Goal: Task Accomplishment & Management: Use online tool/utility

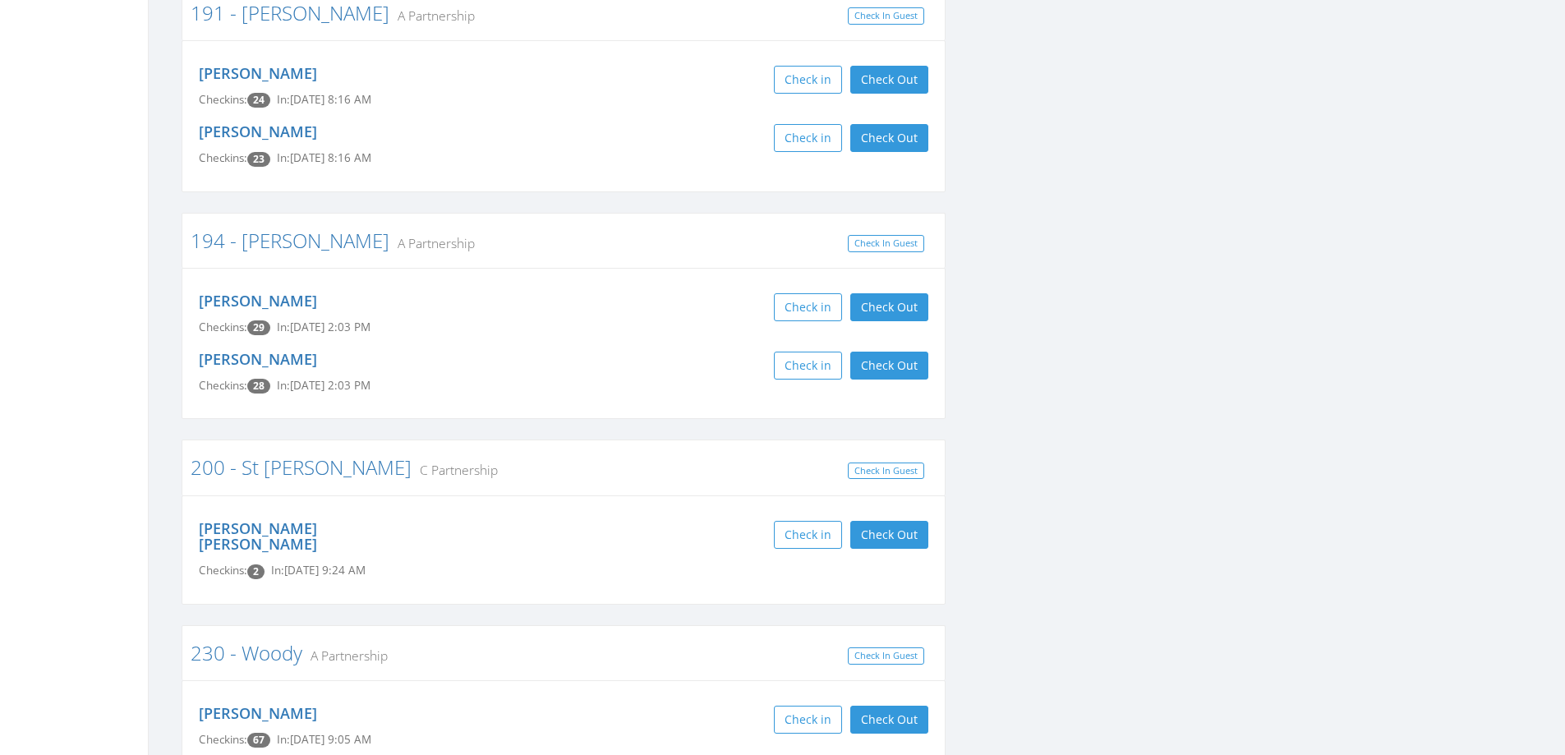
scroll to position [1643, 0]
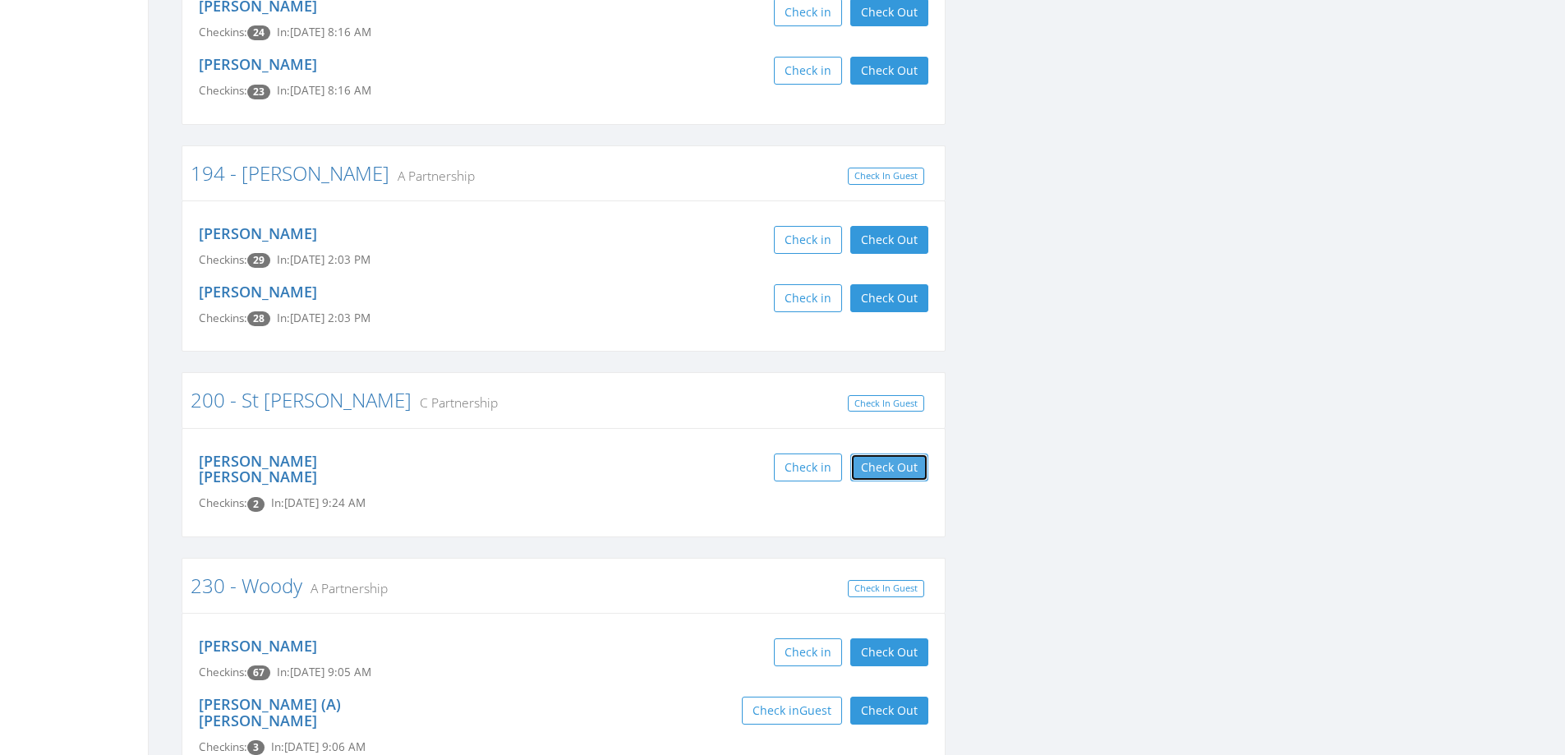
drag, startPoint x: 900, startPoint y: 419, endPoint x: 805, endPoint y: 385, distance: 101.1
click at [900, 454] on button "Check Out" at bounding box center [889, 468] width 78 height 28
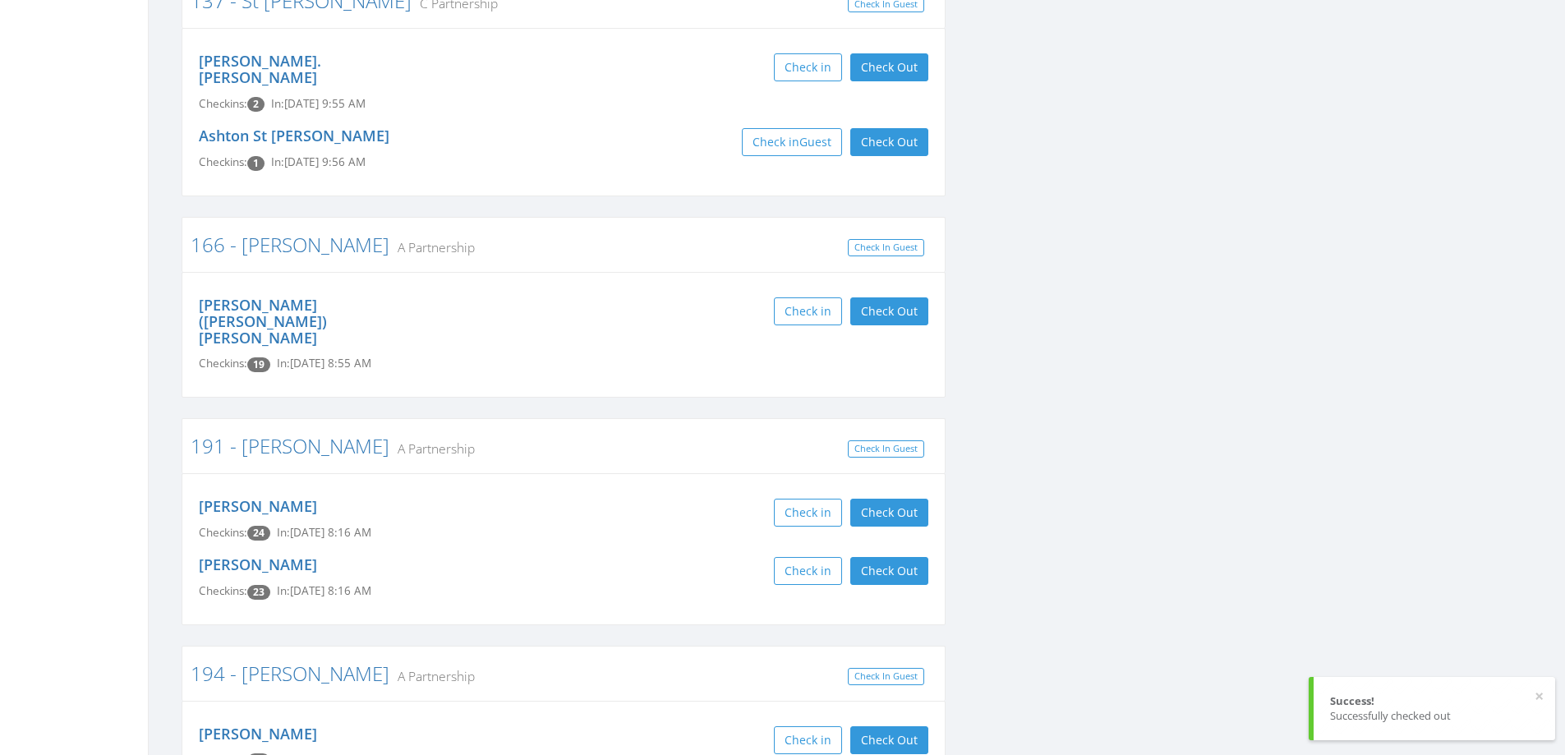
scroll to position [1068, 0]
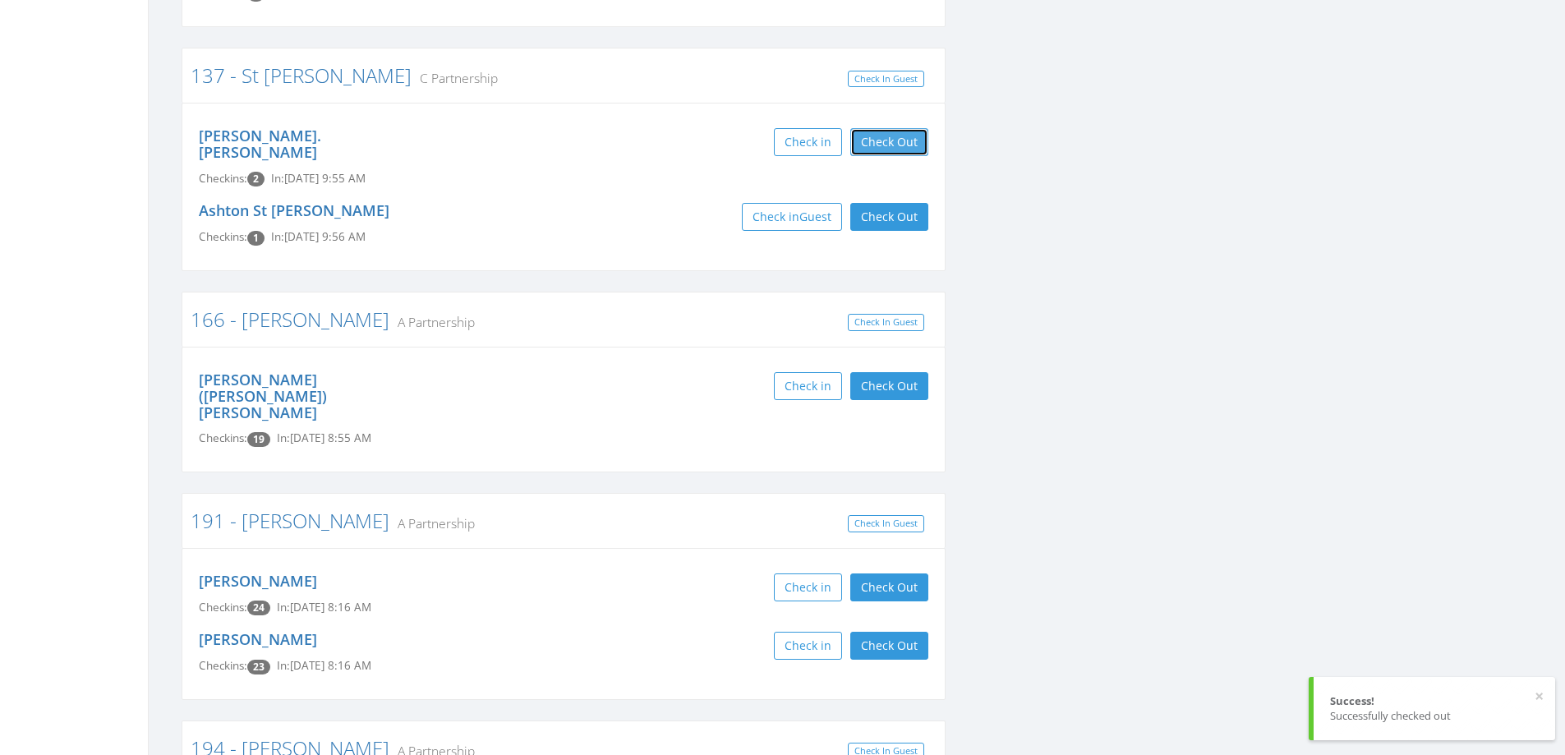
click at [895, 145] on button "Check Out" at bounding box center [889, 142] width 78 height 28
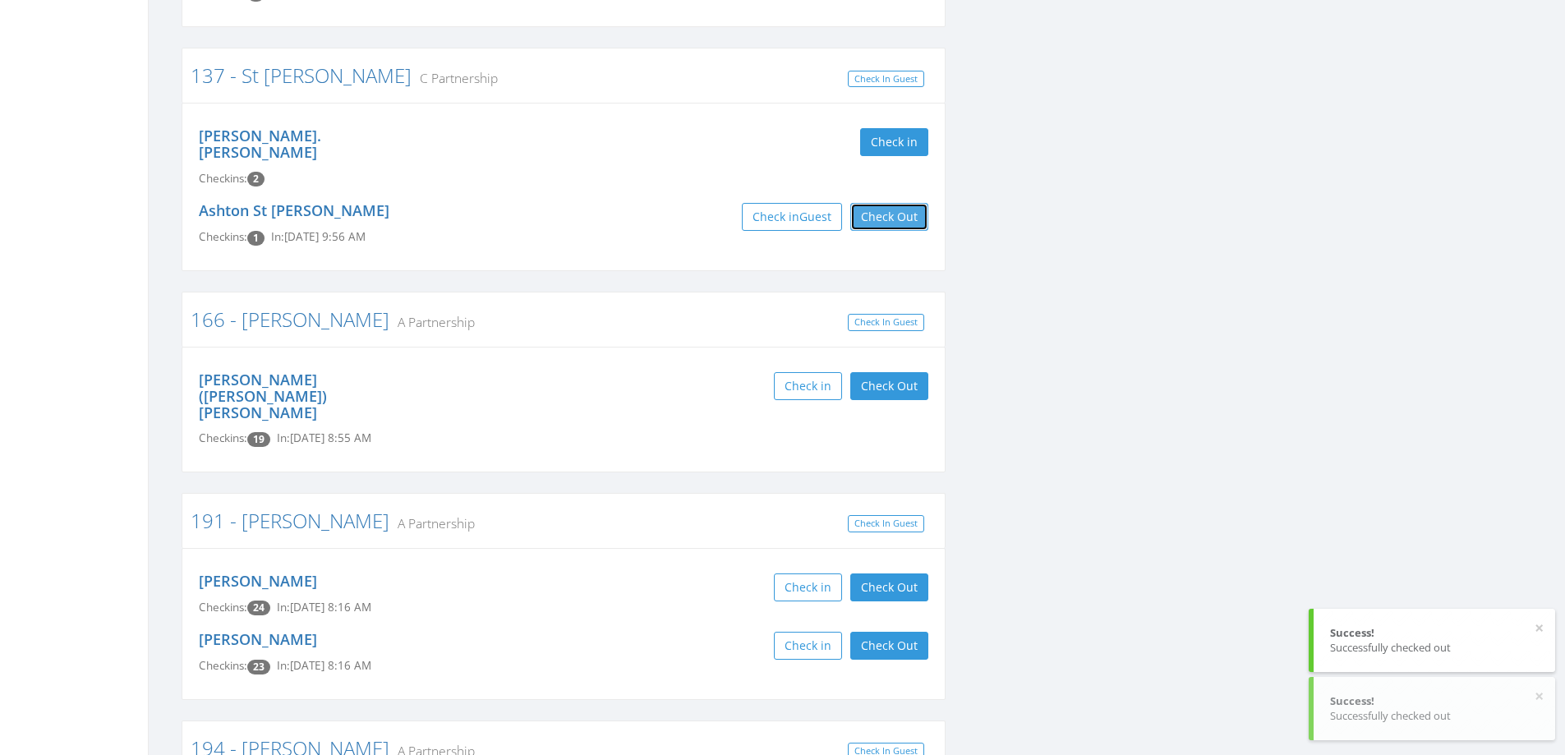
click at [888, 203] on button "Check Out" at bounding box center [889, 217] width 78 height 28
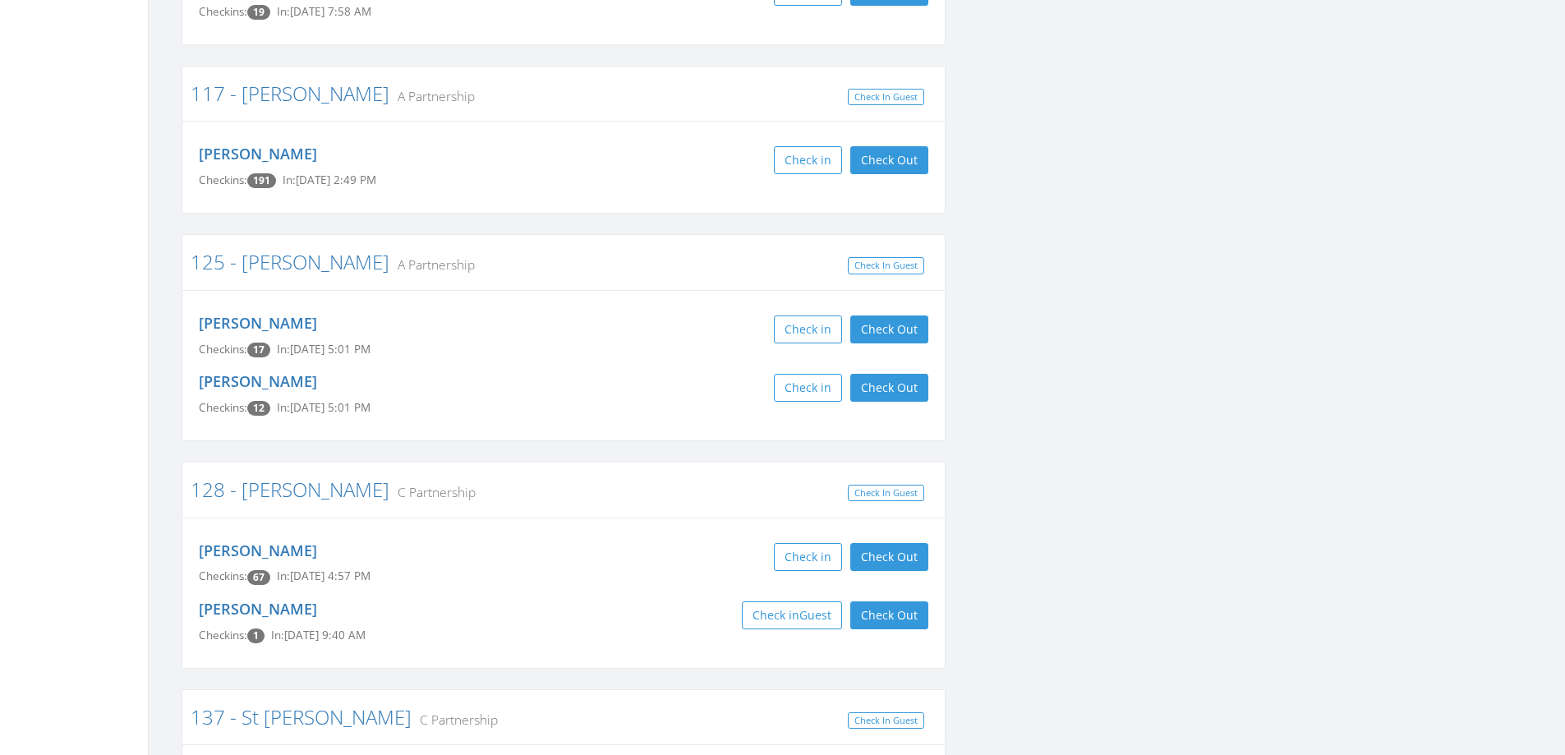
scroll to position [0, 0]
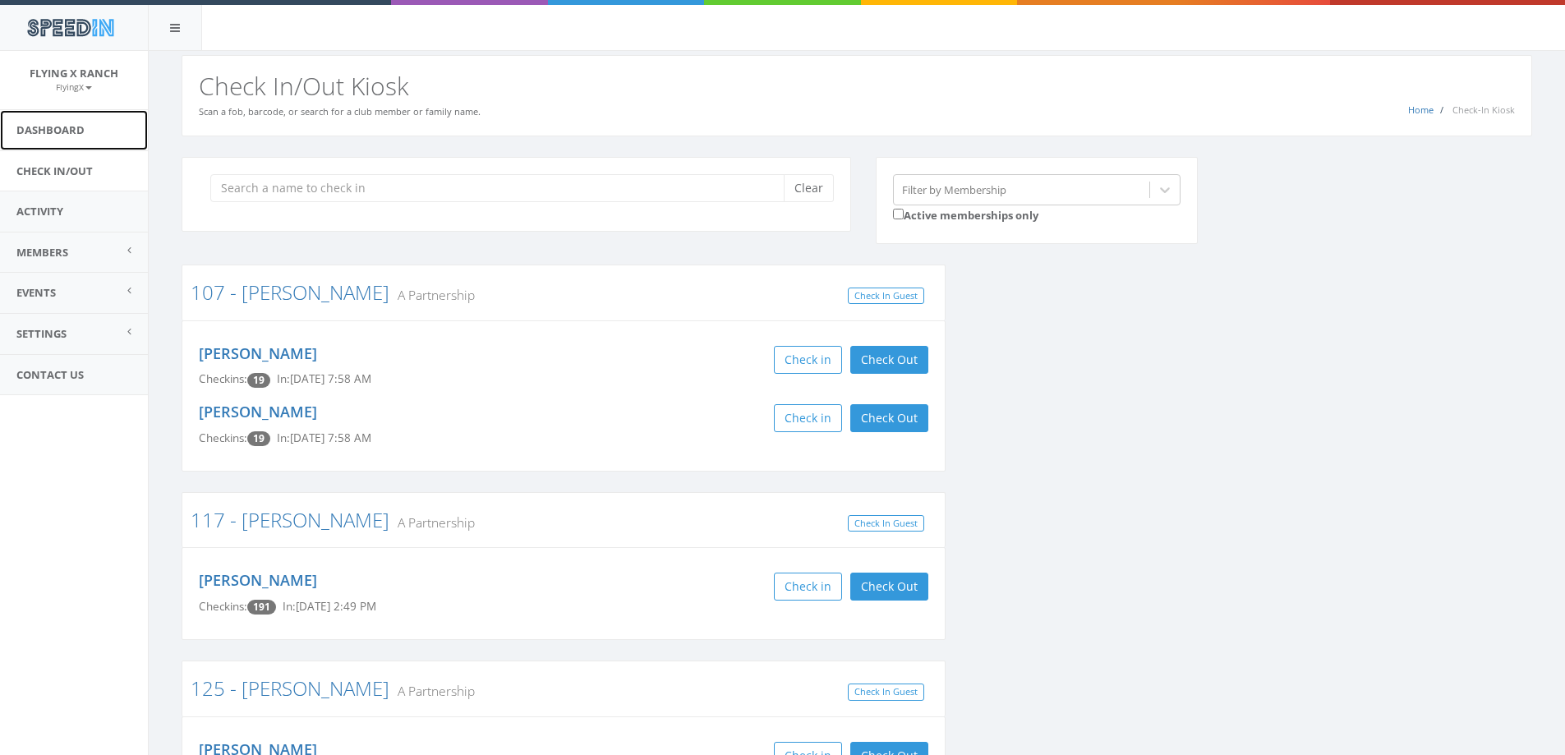
click at [35, 131] on link "Dashboard" at bounding box center [74, 130] width 148 height 40
